Goal: Information Seeking & Learning: Understand process/instructions

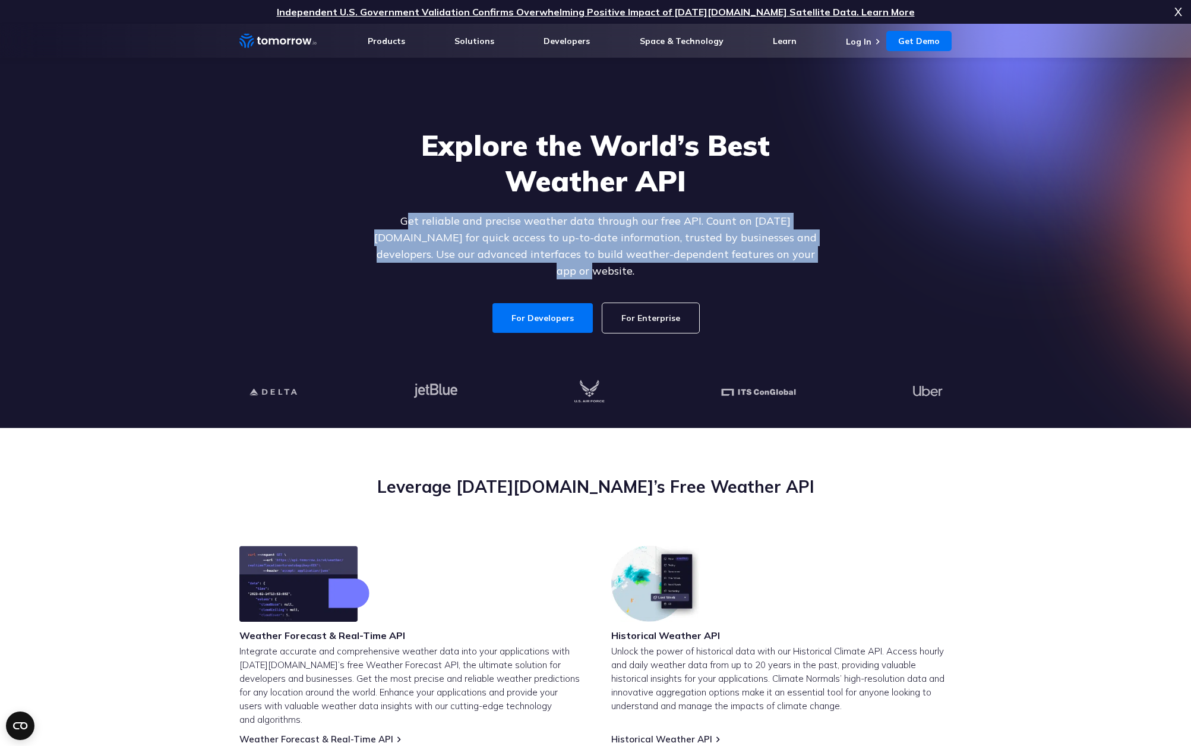
drag, startPoint x: 378, startPoint y: 224, endPoint x: 829, endPoint y: 261, distance: 452.4
click at [631, 261] on div "Explore the World’s Best Weather API Get reliable and precise weather data thro…" at bounding box center [596, 230] width 732 height 253
click at [631, 258] on p "Get reliable and precise weather data through our free API. Count on [DATE][DOM…" at bounding box center [596, 246] width 459 height 67
drag, startPoint x: 759, startPoint y: 258, endPoint x: 352, endPoint y: 222, distance: 408.6
click at [352, 222] on div "Explore the World’s Best Weather API Get reliable and precise weather data thro…" at bounding box center [596, 230] width 732 height 253
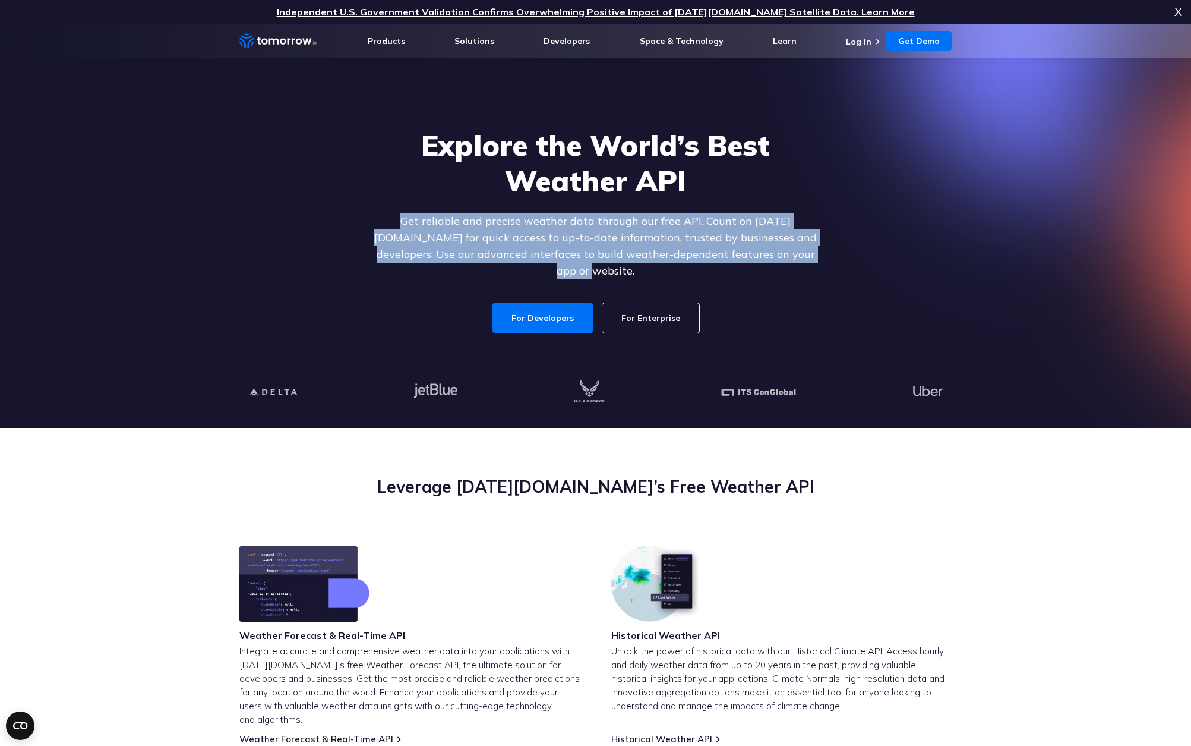
click at [351, 220] on div "Explore the World’s Best Weather API Get reliable and precise weather data thro…" at bounding box center [596, 230] width 732 height 253
drag, startPoint x: 364, startPoint y: 223, endPoint x: 835, endPoint y: 259, distance: 472.5
click at [631, 262] on div "Explore the World’s Best Weather API Get reliable and precise weather data thro…" at bounding box center [596, 230] width 732 height 253
click at [631, 259] on div "Explore the World’s Best Weather API Get reliable and precise weather data thro…" at bounding box center [596, 230] width 732 height 253
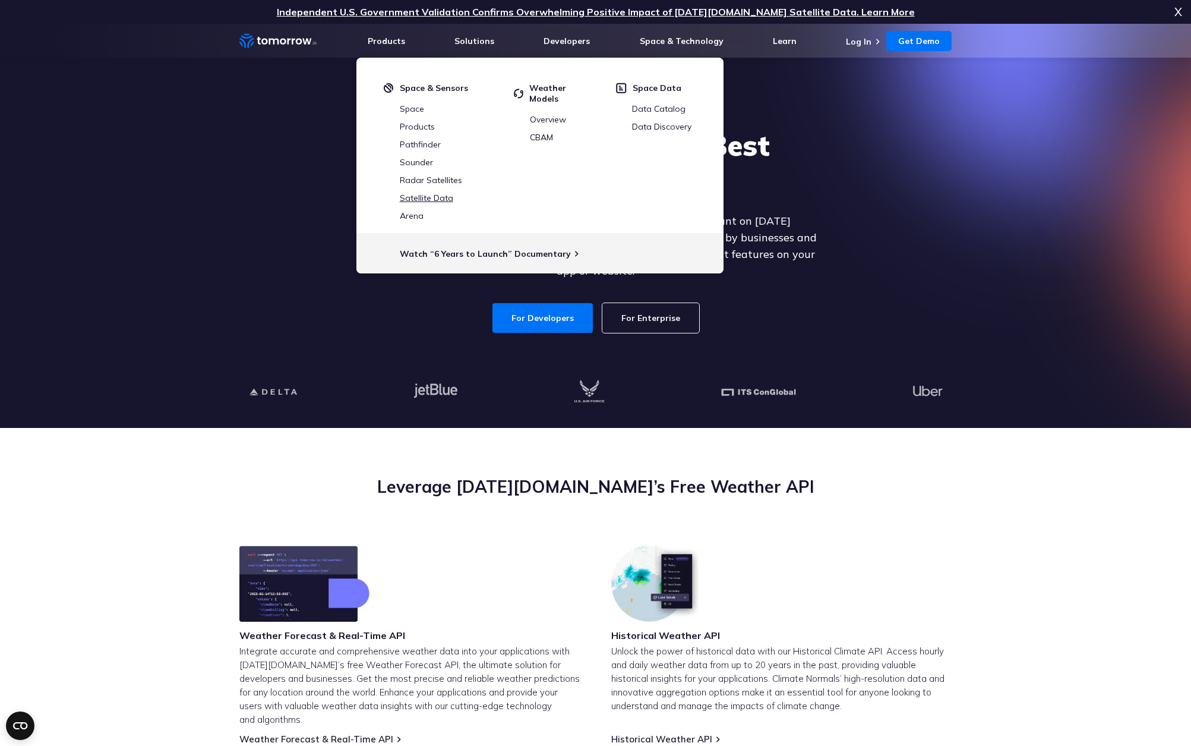
click at [425, 195] on link "Satellite Data" at bounding box center [426, 197] width 53 height 11
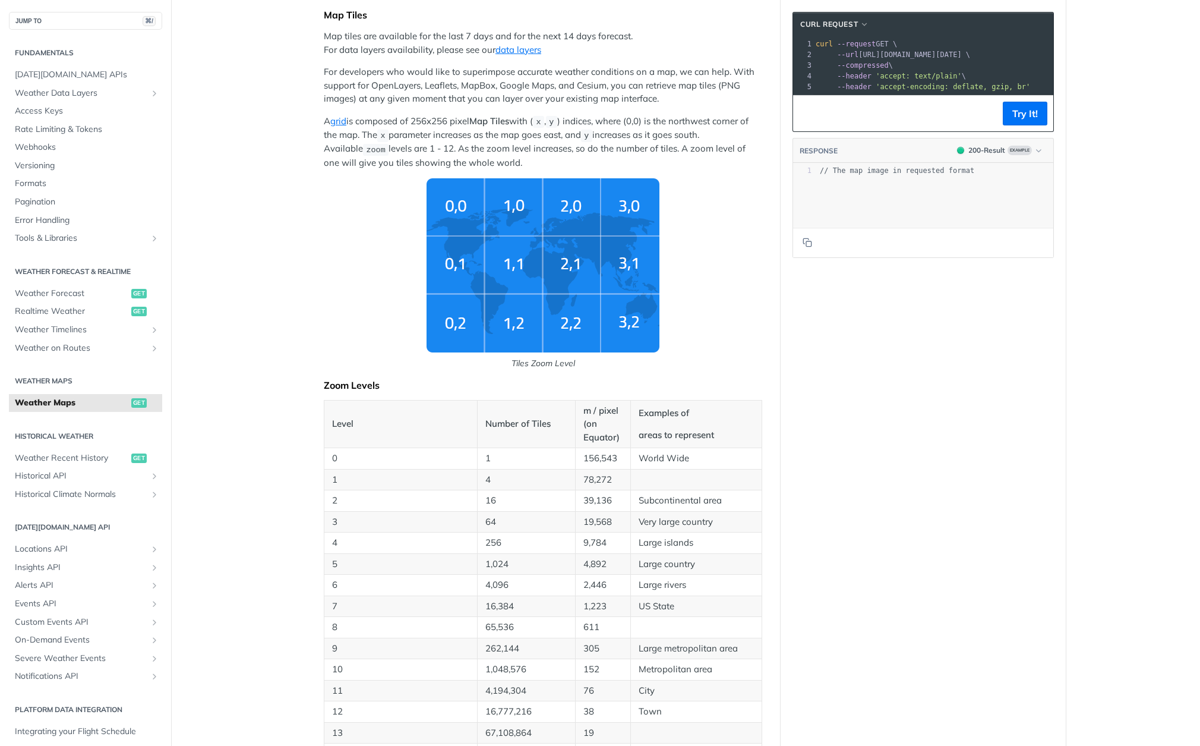
scroll to position [254, 0]
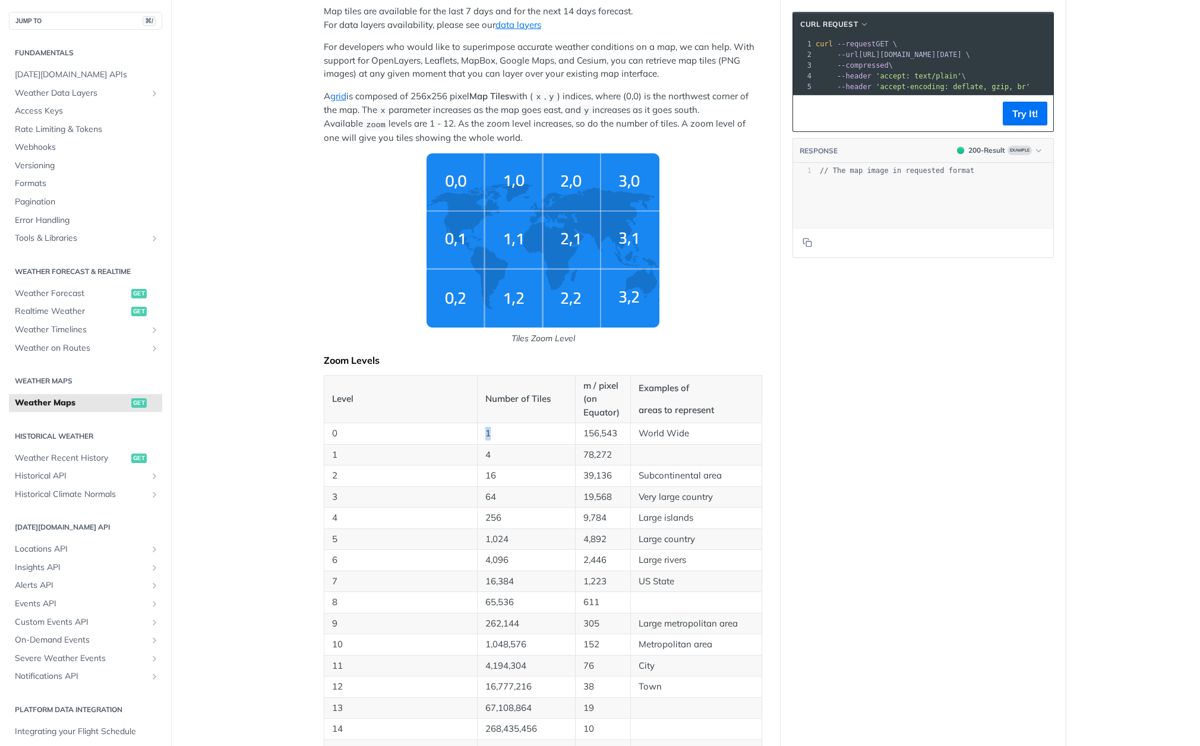
drag, startPoint x: 497, startPoint y: 431, endPoint x: 479, endPoint y: 433, distance: 17.3
click at [479, 433] on td "1" at bounding box center [526, 433] width 98 height 21
drag, startPoint x: 626, startPoint y: 430, endPoint x: 613, endPoint y: 429, distance: 12.5
click at [583, 430] on tr "0 1 156,543 World Wide" at bounding box center [543, 433] width 438 height 21
click at [643, 429] on p "World Wide" at bounding box center [696, 434] width 115 height 14
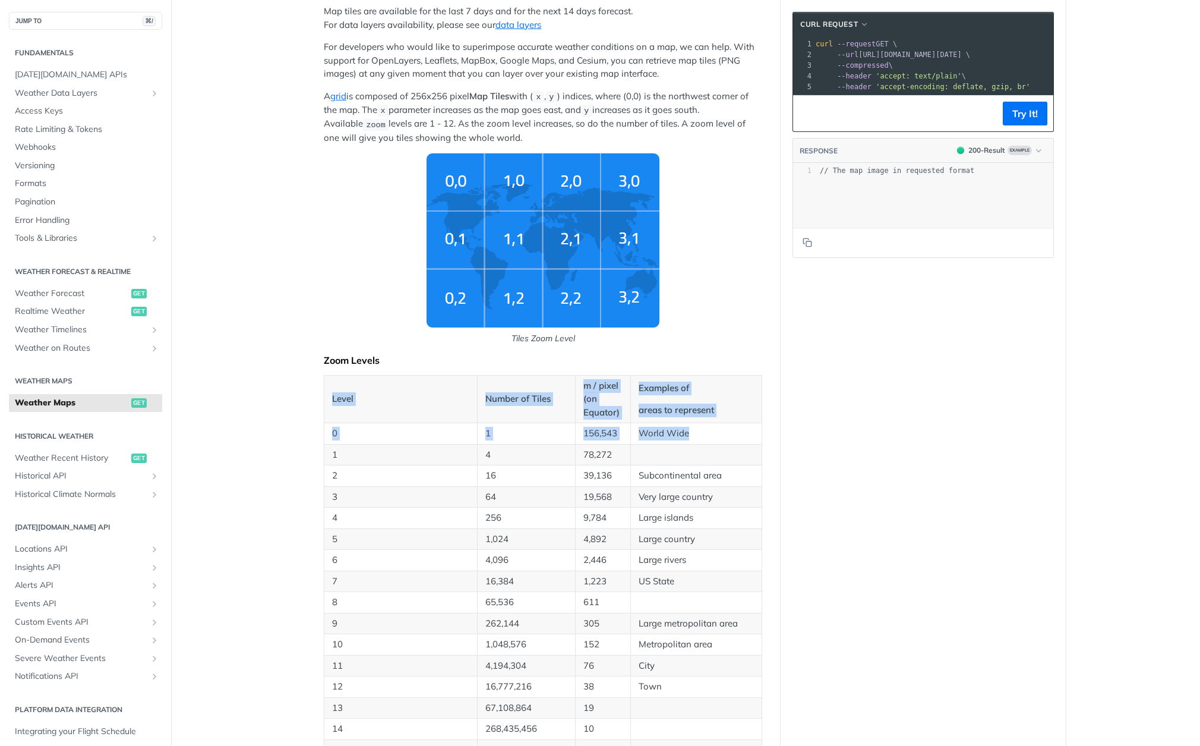
drag, startPoint x: 680, startPoint y: 430, endPoint x: 310, endPoint y: 433, distance: 370.8
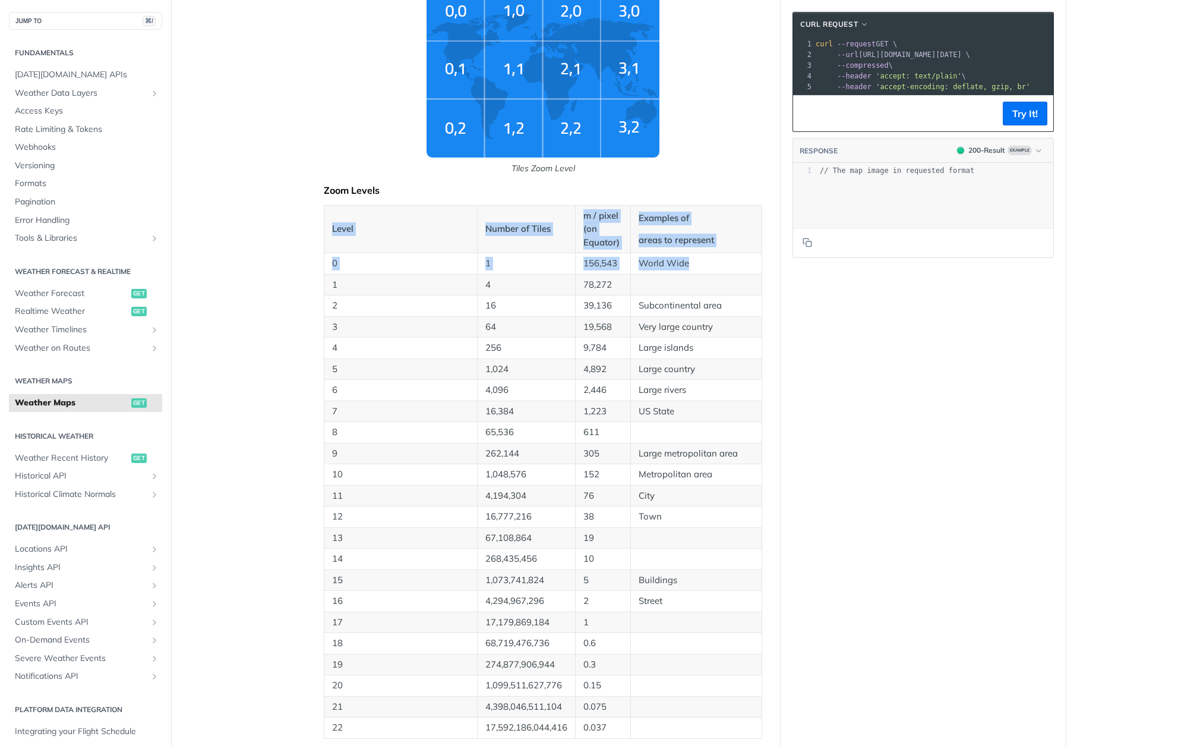
scroll to position [424, 0]
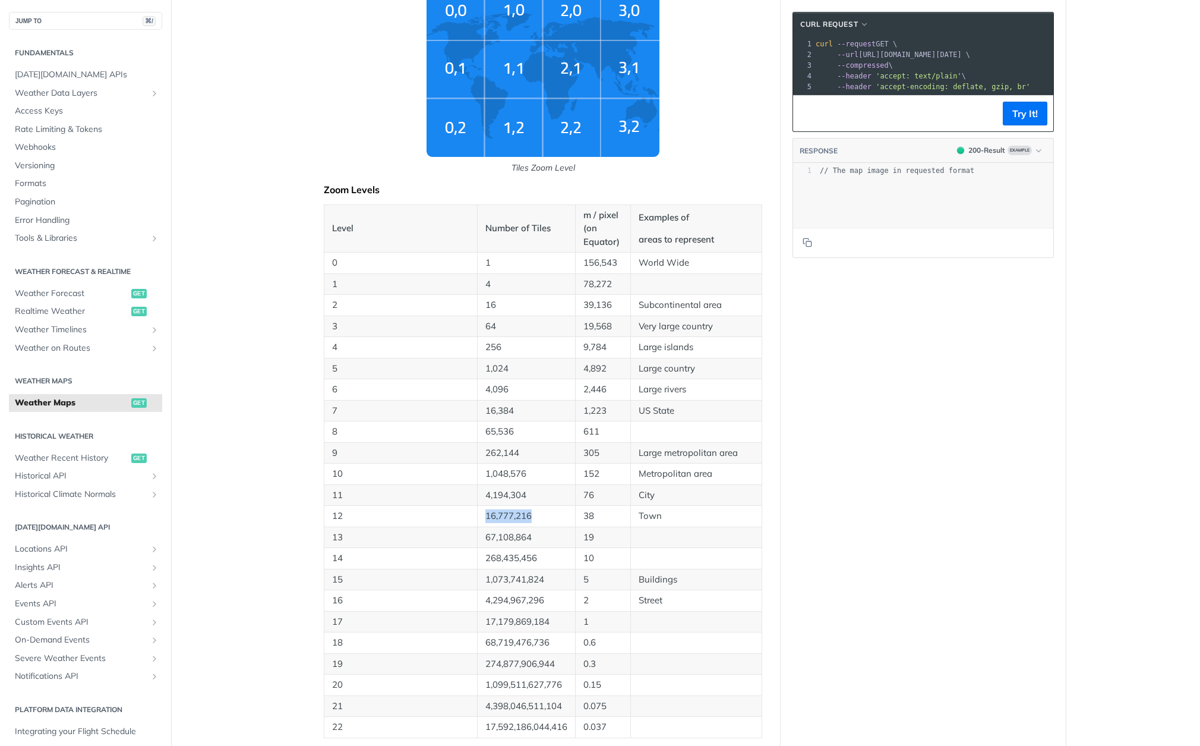
drag, startPoint x: 535, startPoint y: 509, endPoint x: 477, endPoint y: 512, distance: 57.7
click at [477, 512] on td "16,777,216" at bounding box center [526, 516] width 98 height 21
drag, startPoint x: 487, startPoint y: 400, endPoint x: 509, endPoint y: 401, distance: 22.6
click at [509, 401] on td "16,384" at bounding box center [526, 410] width 98 height 21
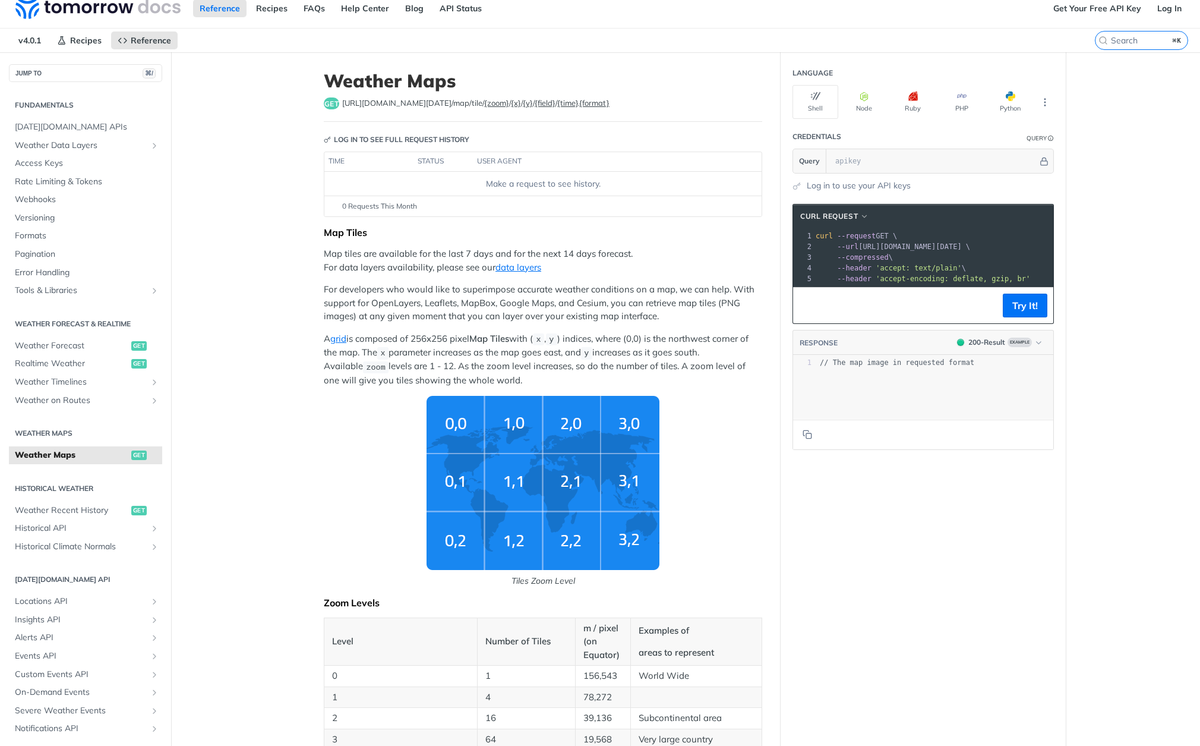
scroll to position [0, 0]
